Goal: Information Seeking & Learning: Learn about a topic

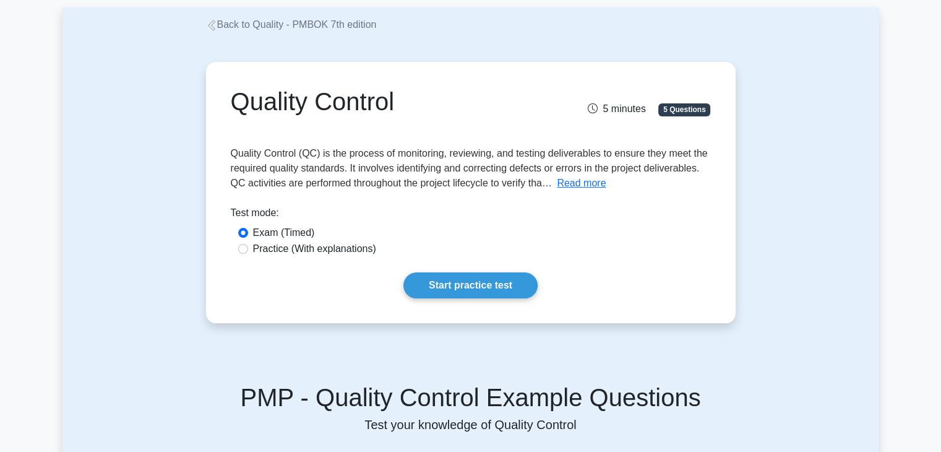
scroll to position [63, 0]
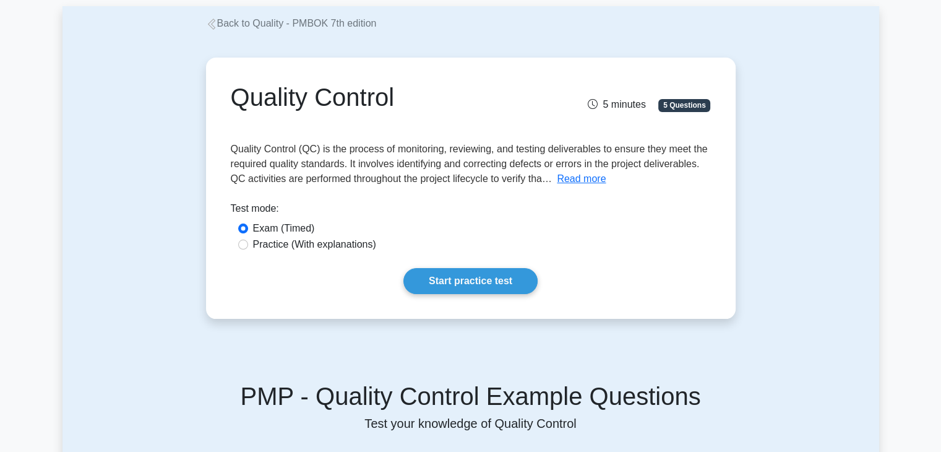
click at [310, 241] on label "Practice (With explanations)" at bounding box center [314, 244] width 123 height 15
click at [248, 241] on input "Practice (With explanations)" at bounding box center [243, 244] width 10 height 10
radio input "true"
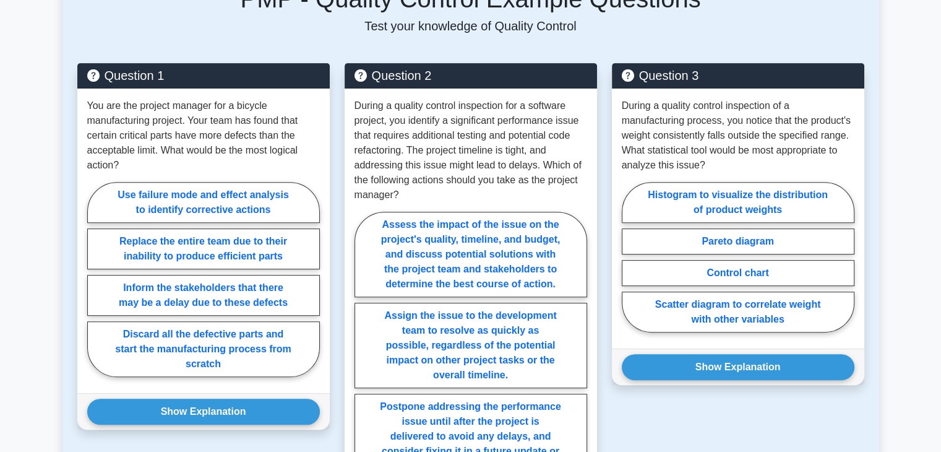
scroll to position [463, 0]
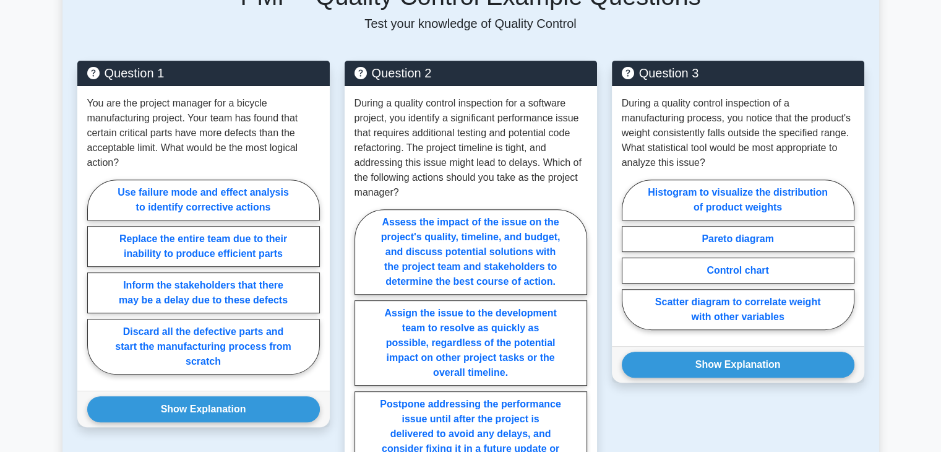
click at [64, 184] on div "Back to Quality - PMBOK 7th edition Quality Control 5 minutes 5 Questions Test …" at bounding box center [470, 374] width 817 height 1534
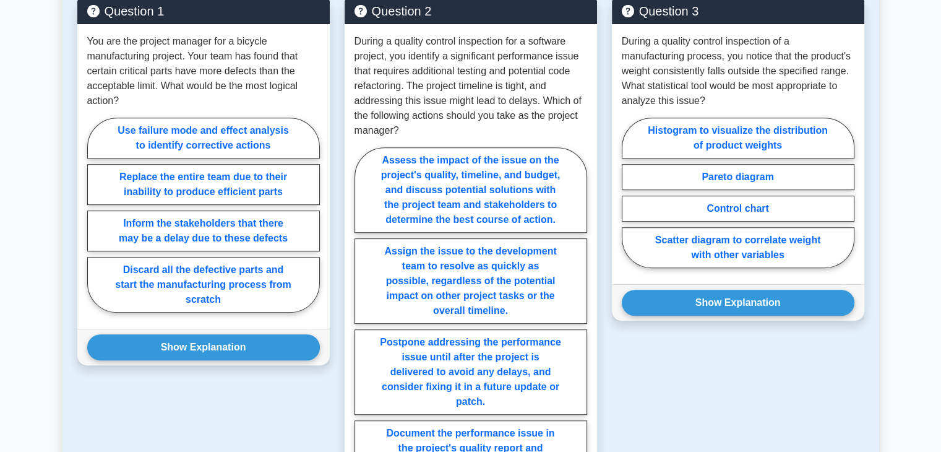
scroll to position [521, 0]
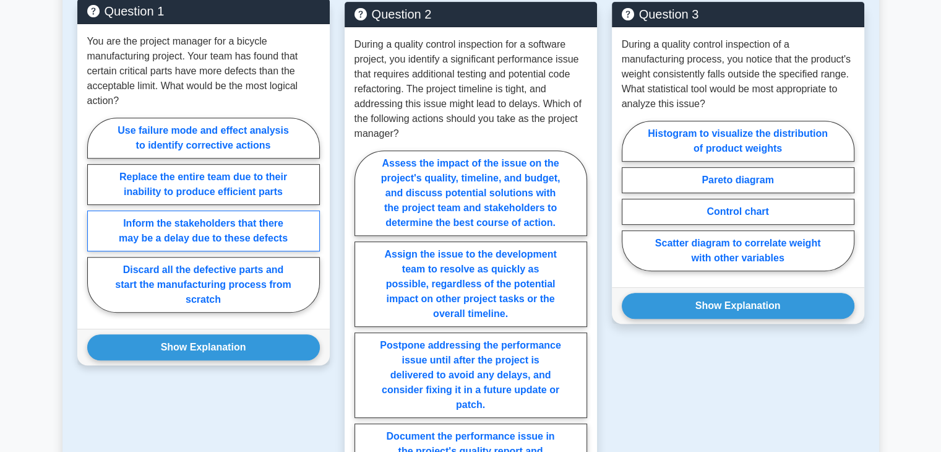
click at [228, 234] on label "Inform the stakeholders that there may be a delay due to these defects" at bounding box center [203, 230] width 233 height 41
click at [95, 223] on input "Inform the stakeholders that there may be a delay due to these defects" at bounding box center [91, 219] width 8 height 8
radio input "true"
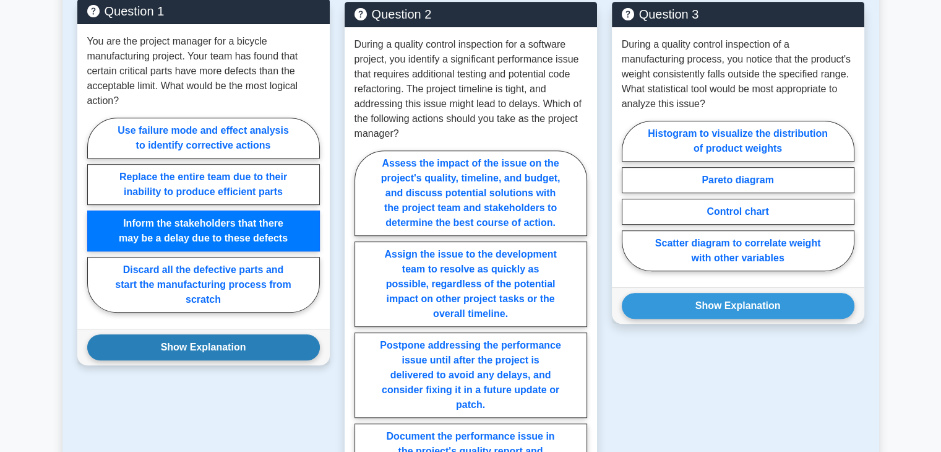
click at [211, 347] on button "Show Explanation" at bounding box center [203, 347] width 233 height 26
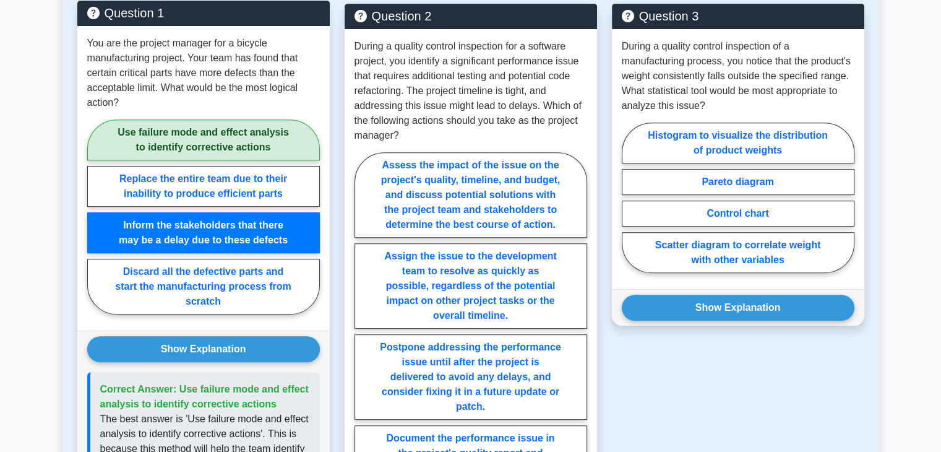
scroll to position [527, 0]
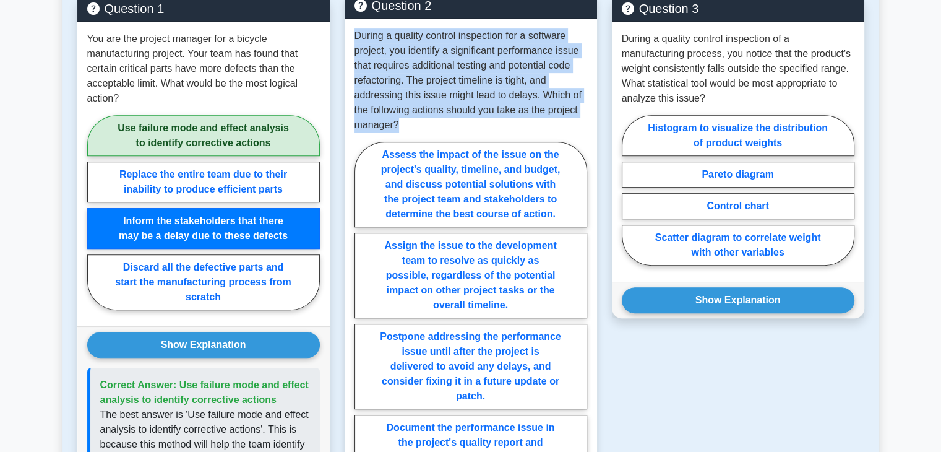
drag, startPoint x: 353, startPoint y: 35, endPoint x: 400, endPoint y: 121, distance: 97.2
click at [400, 121] on div "During a quality control inspection for a software project, you identify a sign…" at bounding box center [471, 275] width 252 height 512
click at [401, 121] on p "During a quality control inspection for a software project, you identify a sign…" at bounding box center [470, 80] width 233 height 104
drag, startPoint x: 401, startPoint y: 121, endPoint x: 354, endPoint y: 42, distance: 91.2
click at [354, 42] on p "During a quality control inspection for a software project, you identify a sign…" at bounding box center [470, 80] width 233 height 104
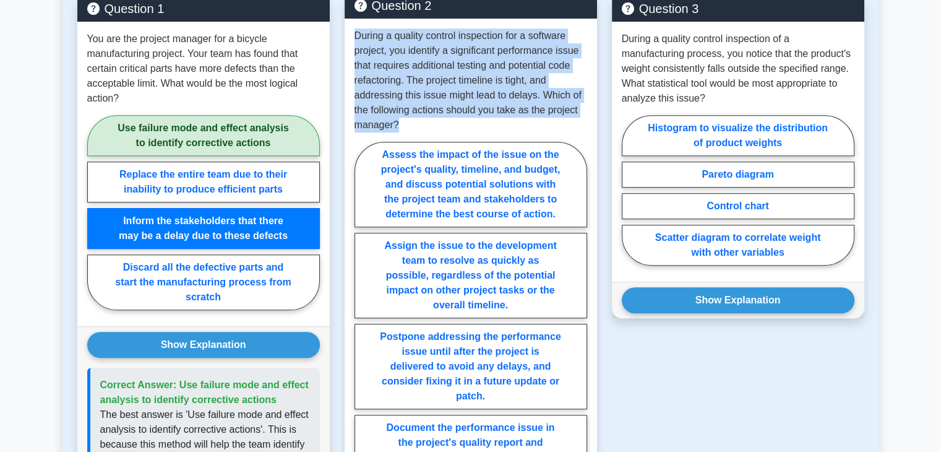
click at [354, 42] on p "During a quality control inspection for a software project, you identify a sign…" at bounding box center [470, 80] width 233 height 104
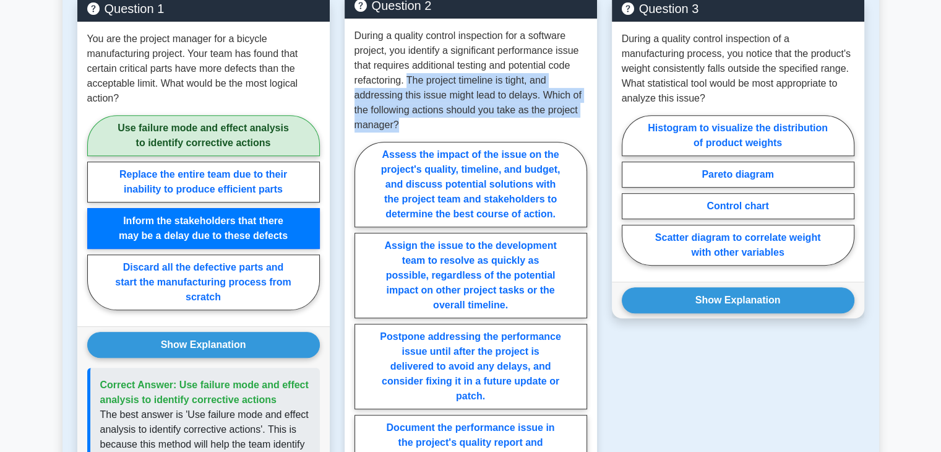
drag, startPoint x: 407, startPoint y: 80, endPoint x: 414, endPoint y: 122, distance: 42.6
click at [414, 122] on p "During a quality control inspection for a software project, you identify a sign…" at bounding box center [470, 80] width 233 height 104
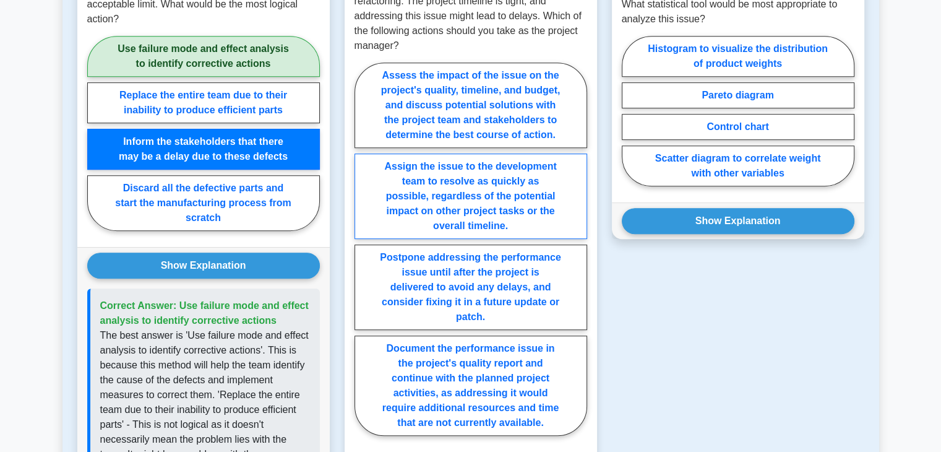
scroll to position [606, 0]
click at [465, 102] on label "Assess the impact of the issue on the project's quality, timeline, and budget, …" at bounding box center [470, 104] width 233 height 85
click at [363, 249] on input "Assess the impact of the issue on the project's quality, timeline, and budget, …" at bounding box center [358, 253] width 8 height 8
radio input "true"
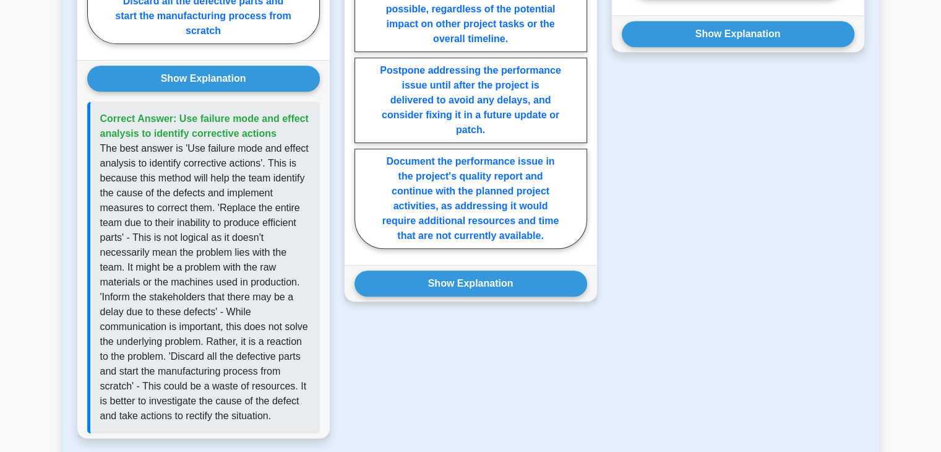
scroll to position [794, 0]
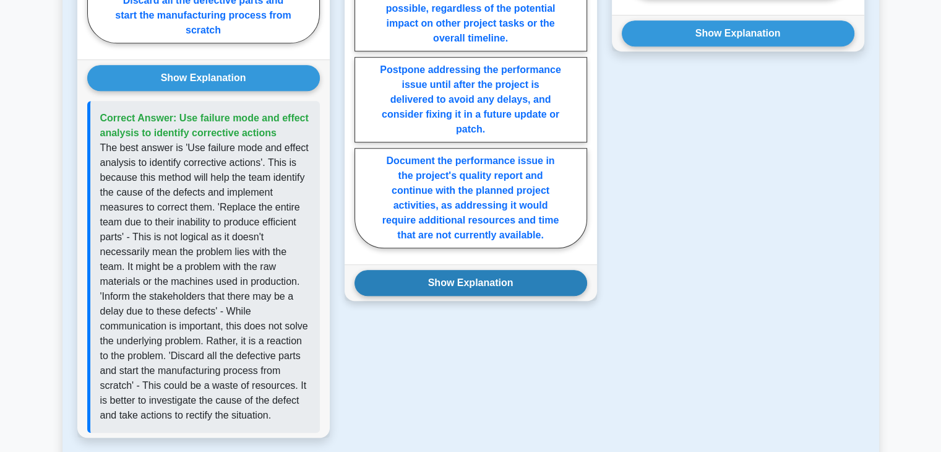
click at [471, 285] on button "Show Explanation" at bounding box center [470, 283] width 233 height 26
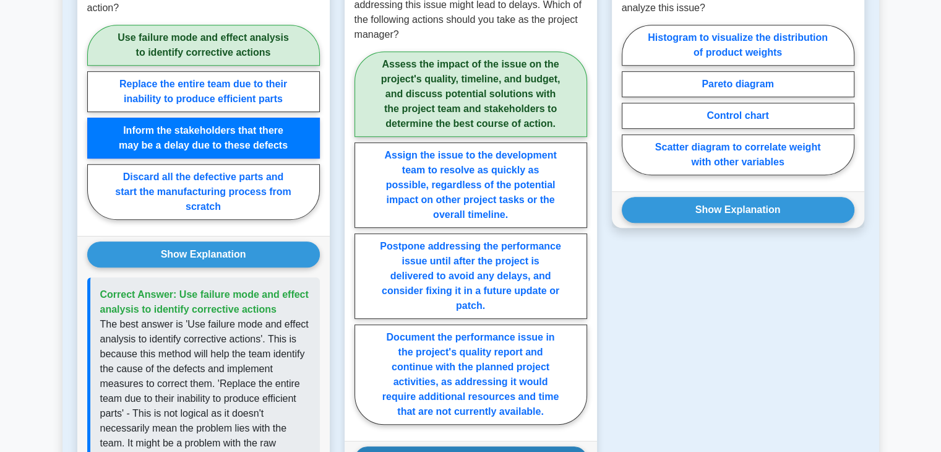
scroll to position [494, 0]
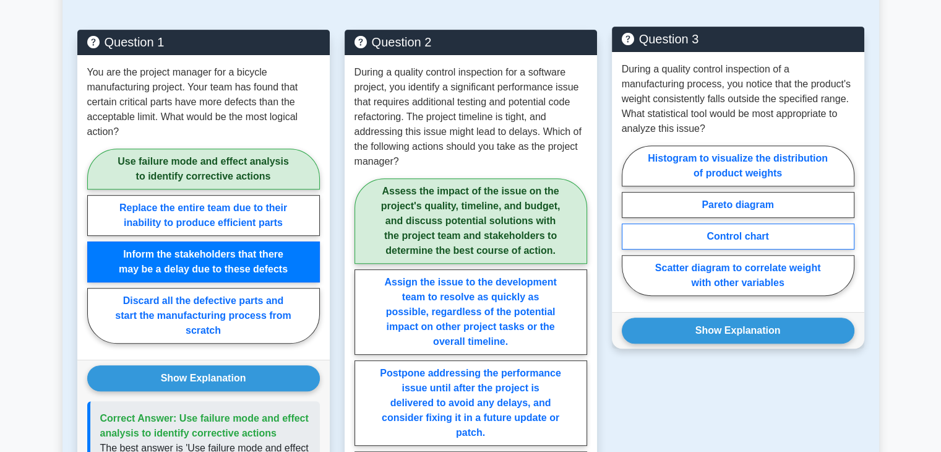
click at [713, 238] on label "Control chart" at bounding box center [738, 236] width 233 height 26
click at [630, 228] on input "Control chart" at bounding box center [626, 224] width 8 height 8
radio input "true"
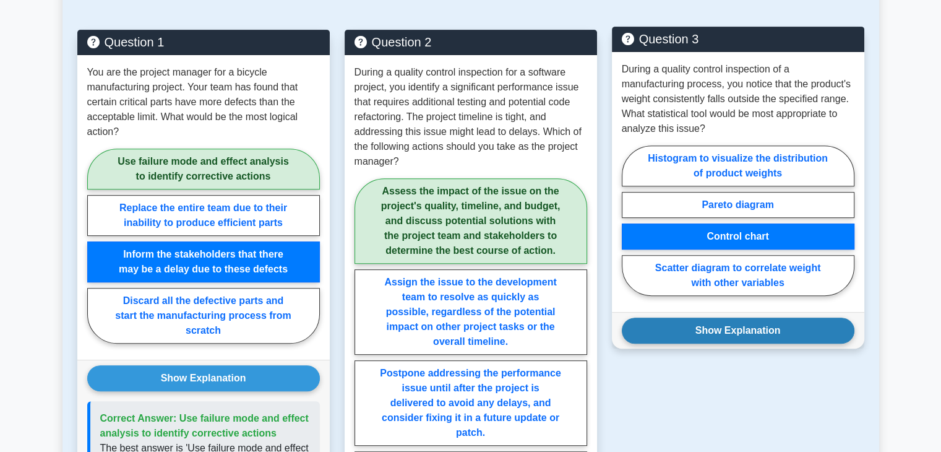
click at [744, 330] on button "Show Explanation" at bounding box center [738, 330] width 233 height 26
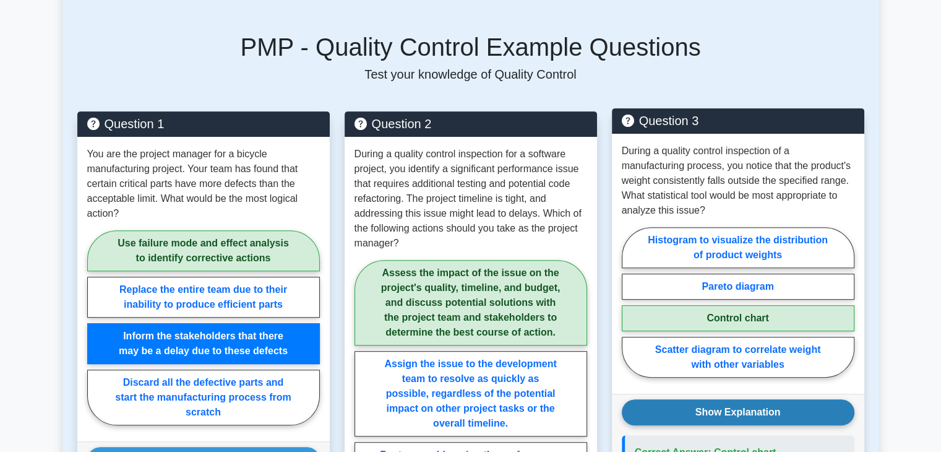
scroll to position [410, 0]
